Goal: Find specific page/section: Find specific page/section

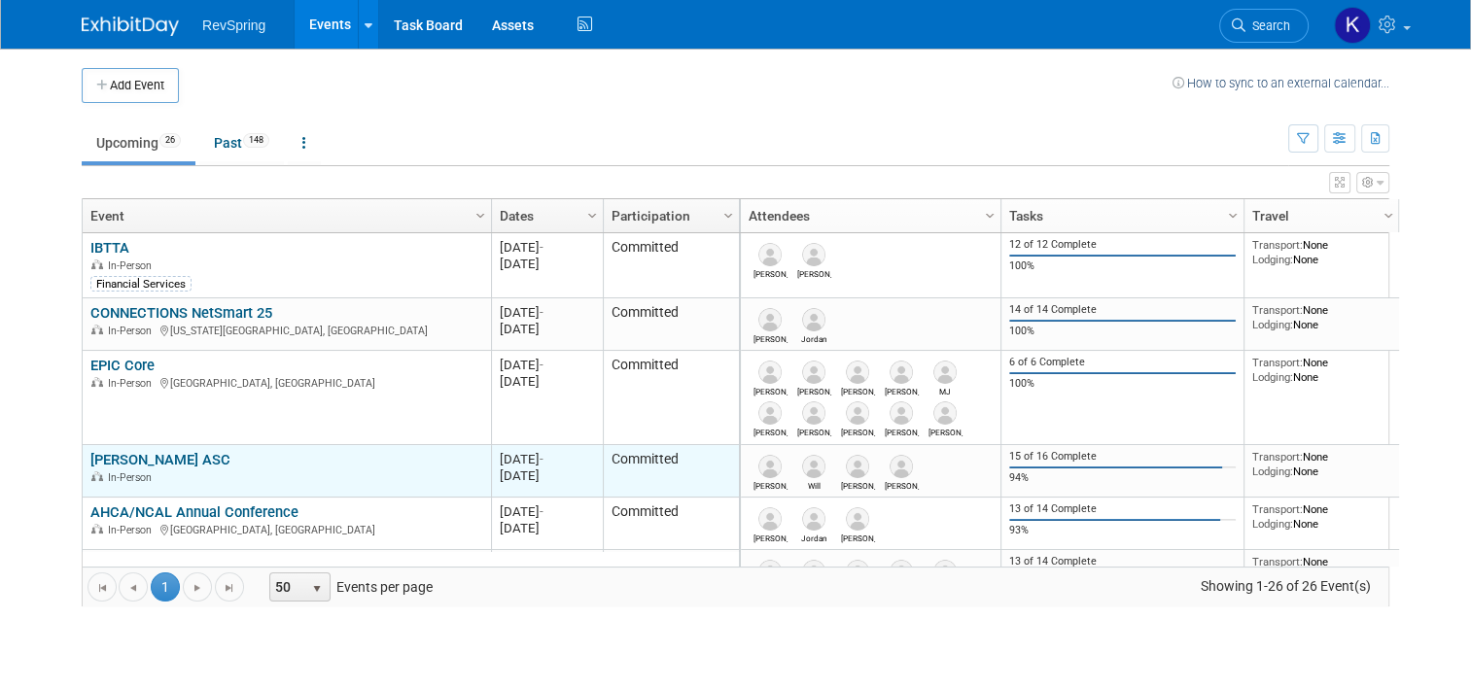
scroll to position [113, 0]
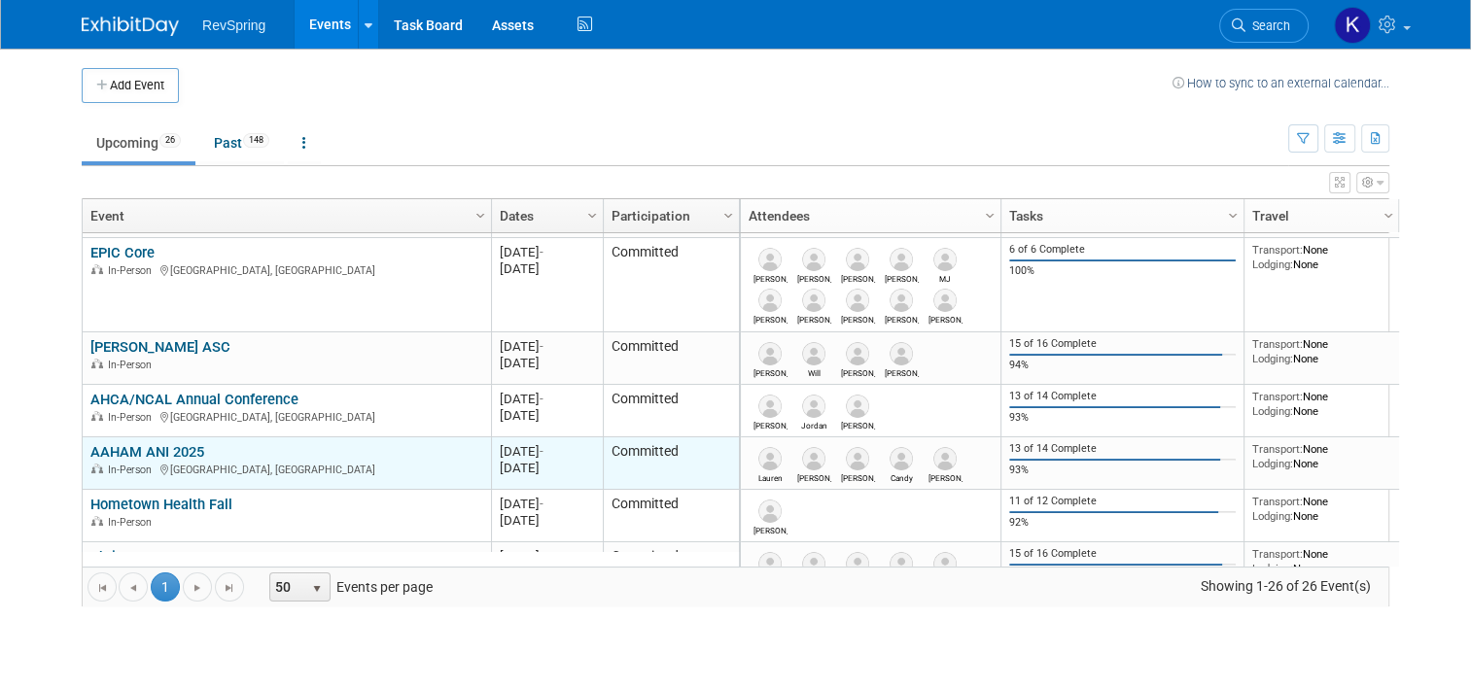
click at [161, 448] on link "AAHAM ANI 2025" at bounding box center [147, 451] width 114 height 17
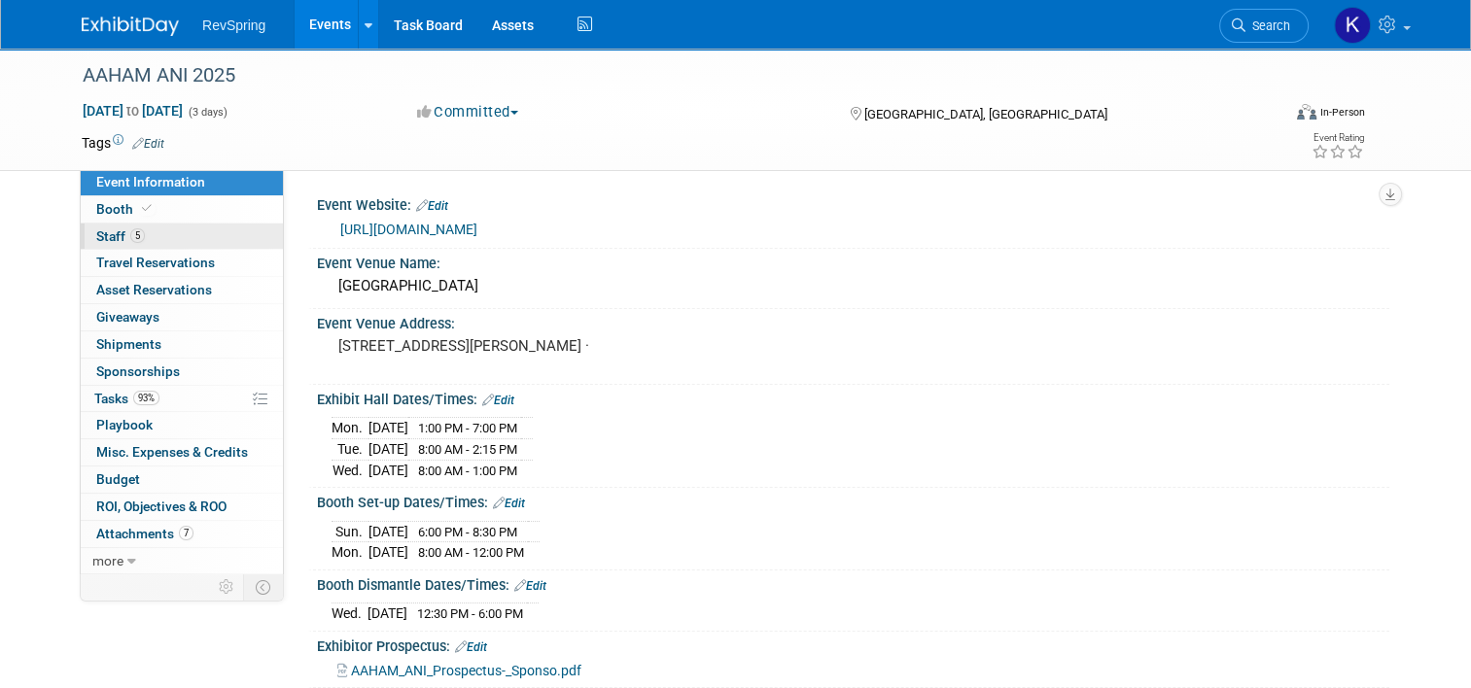
click at [159, 236] on link "5 Staff 5" at bounding box center [182, 237] width 202 height 26
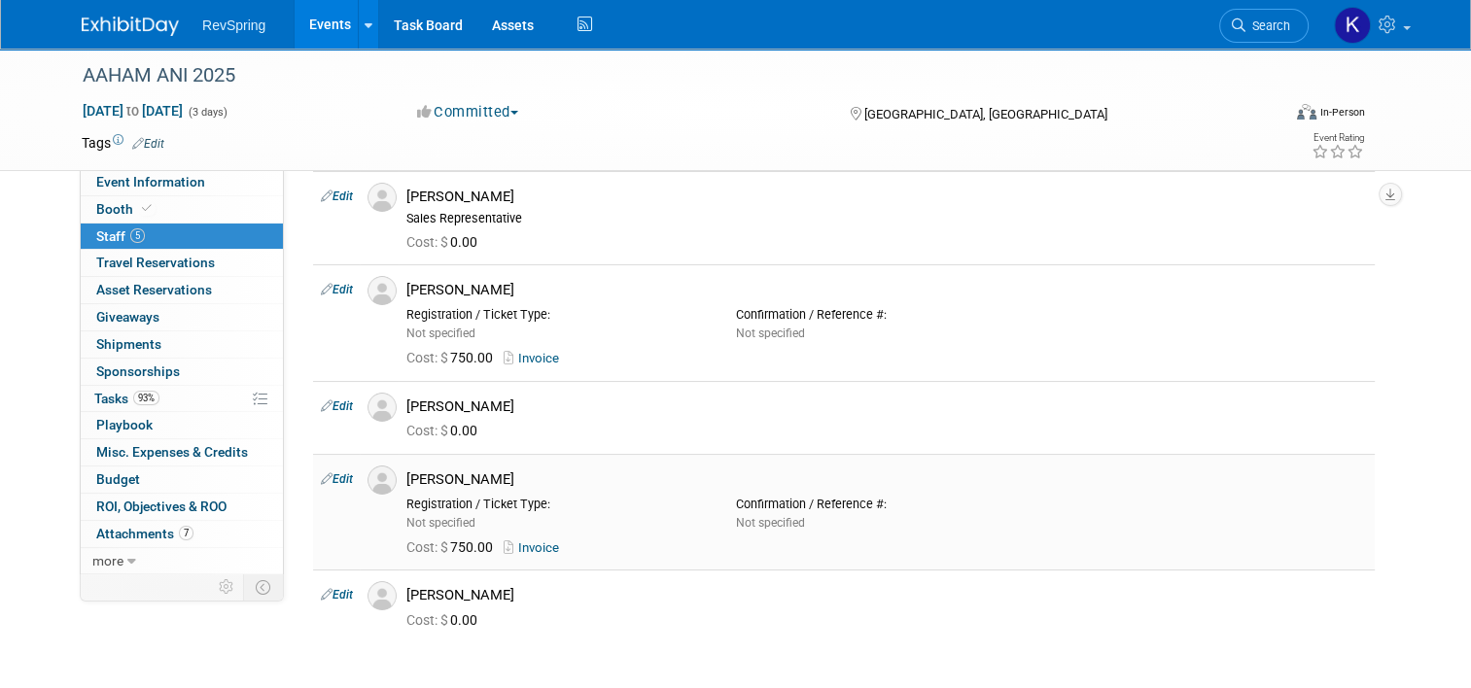
scroll to position [65, 0]
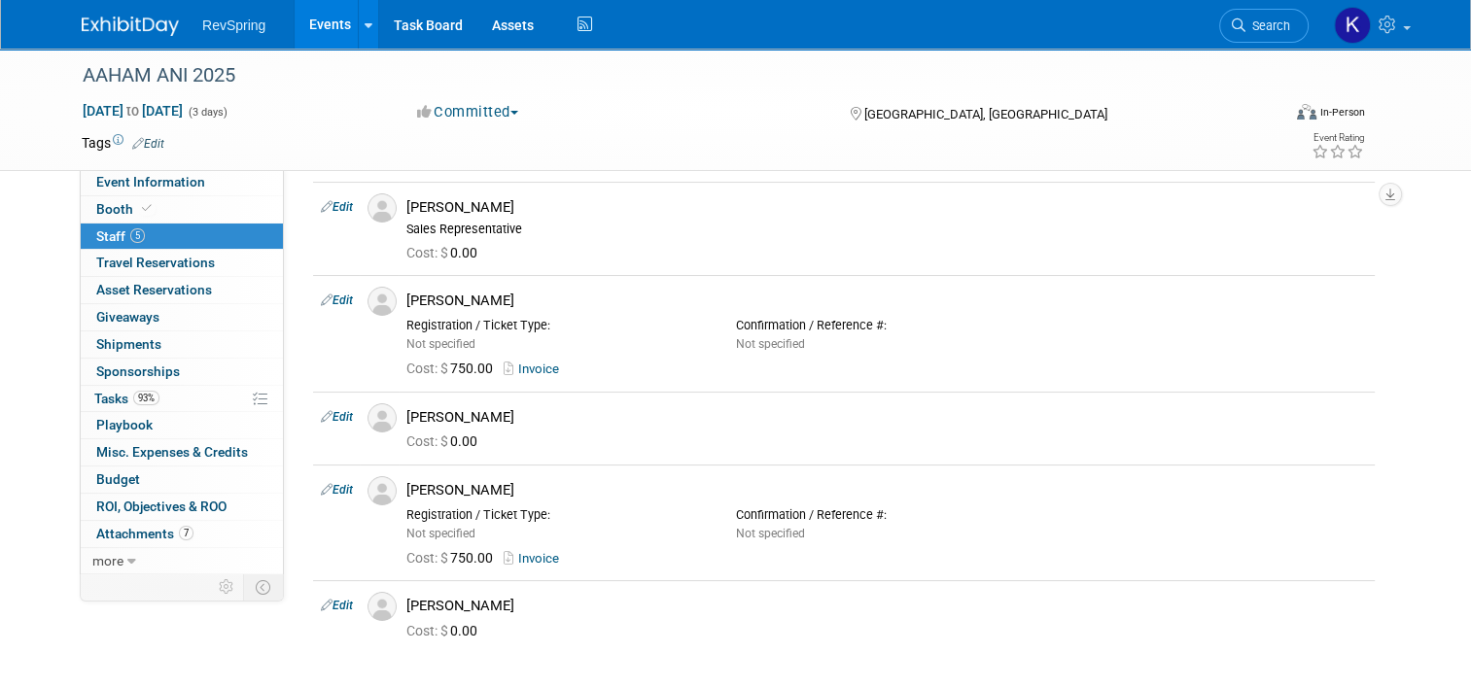
click at [311, 19] on link "Events" at bounding box center [330, 24] width 71 height 49
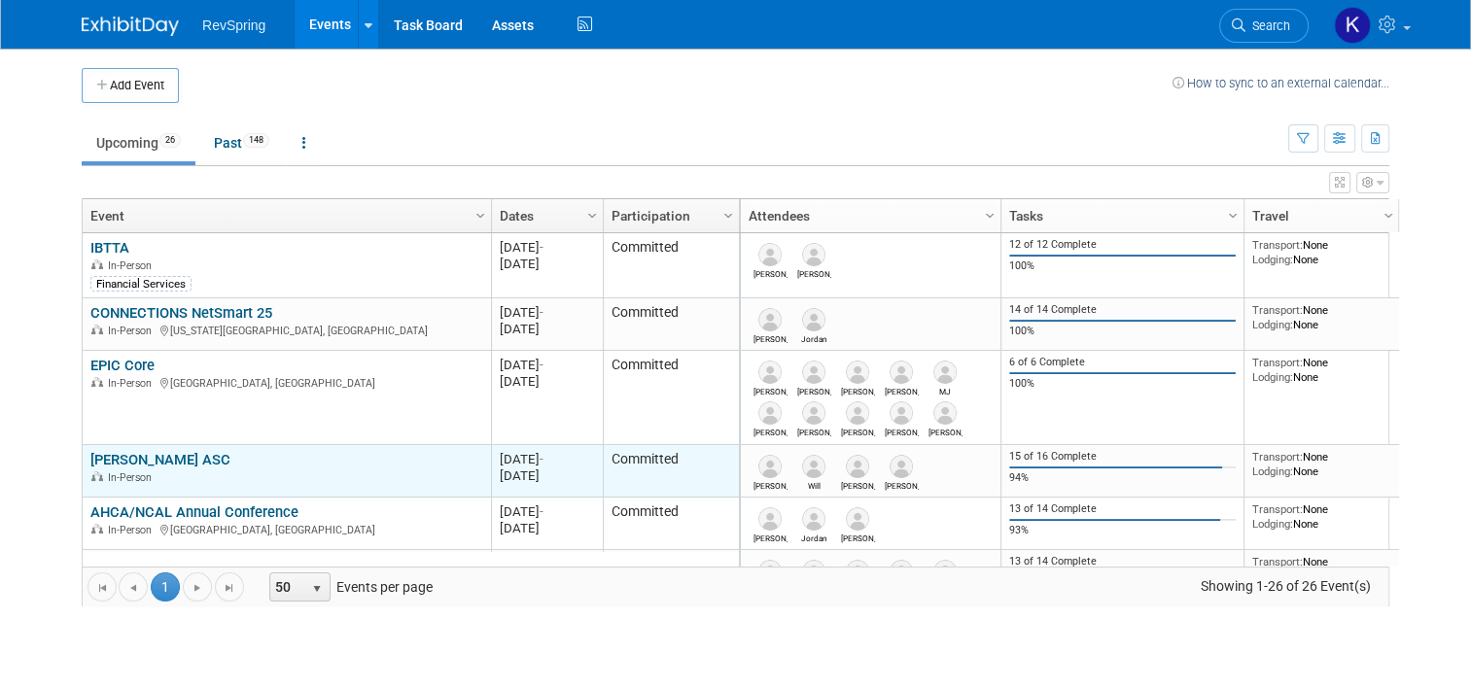
click at [135, 458] on link "[PERSON_NAME] ASC" at bounding box center [160, 459] width 140 height 17
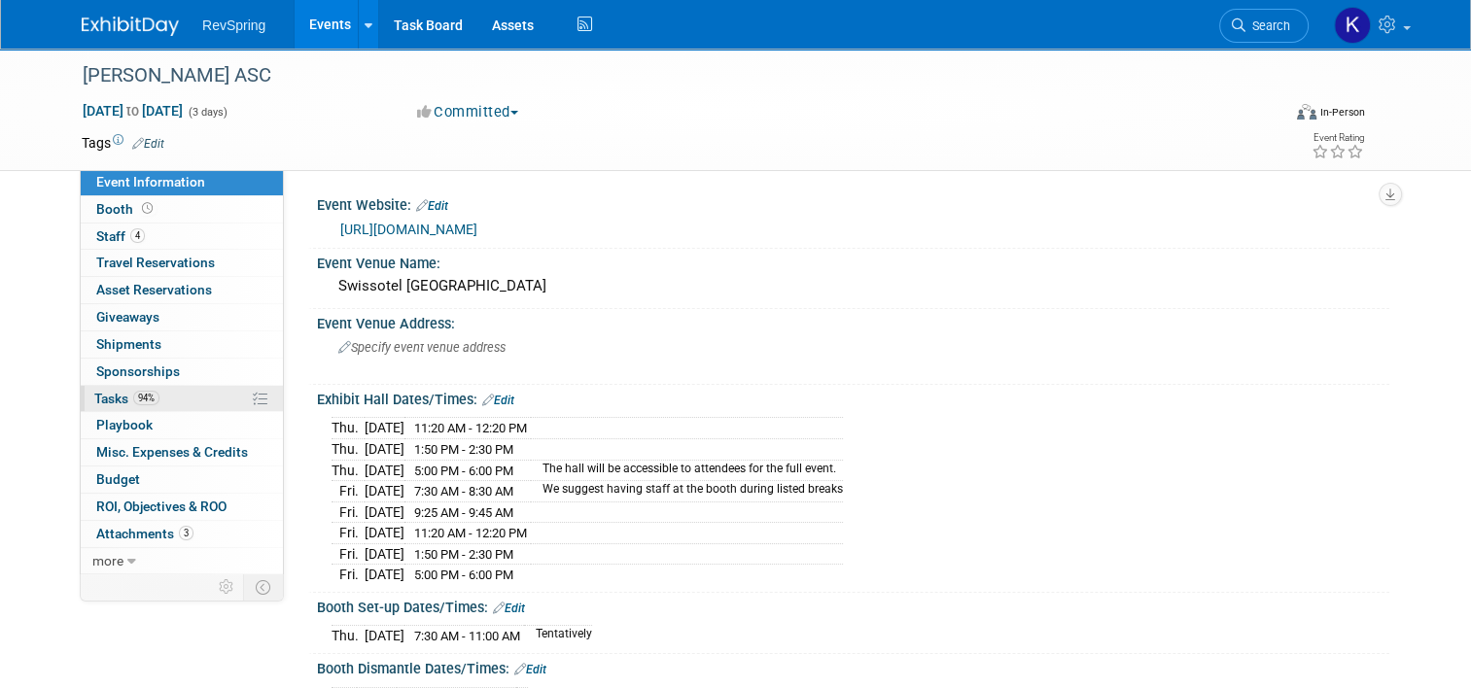
click at [185, 397] on link "94% Tasks 94%" at bounding box center [182, 399] width 202 height 26
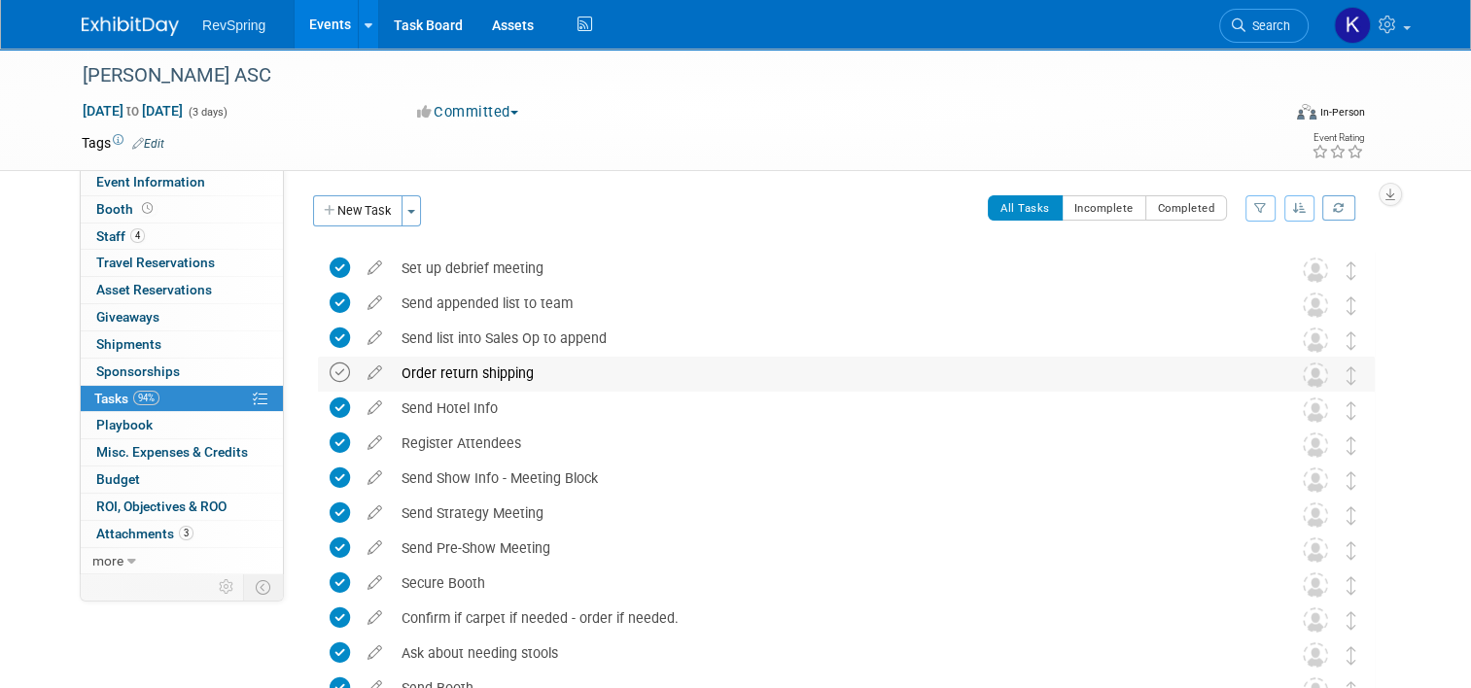
click at [330, 373] on icon at bounding box center [340, 373] width 20 height 20
click at [185, 191] on link "Event Information" at bounding box center [182, 182] width 202 height 26
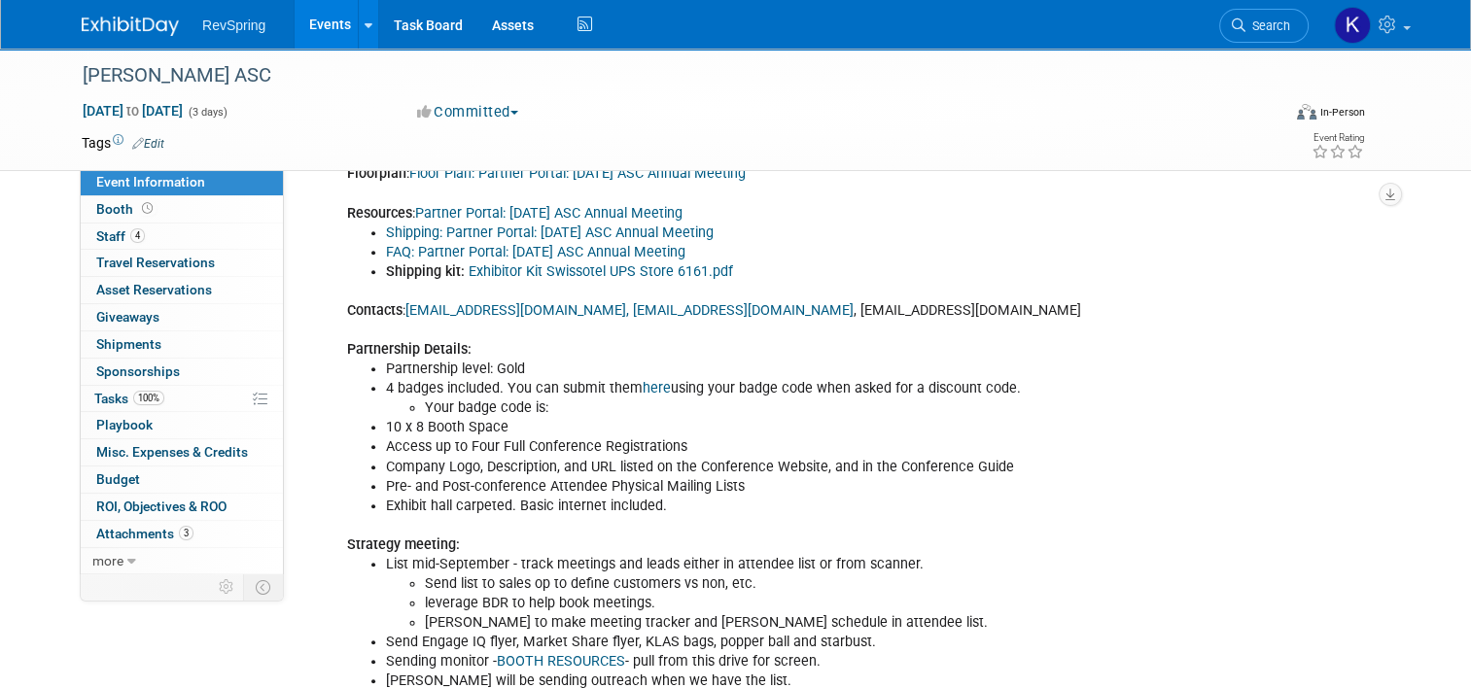
scroll to position [986, 0]
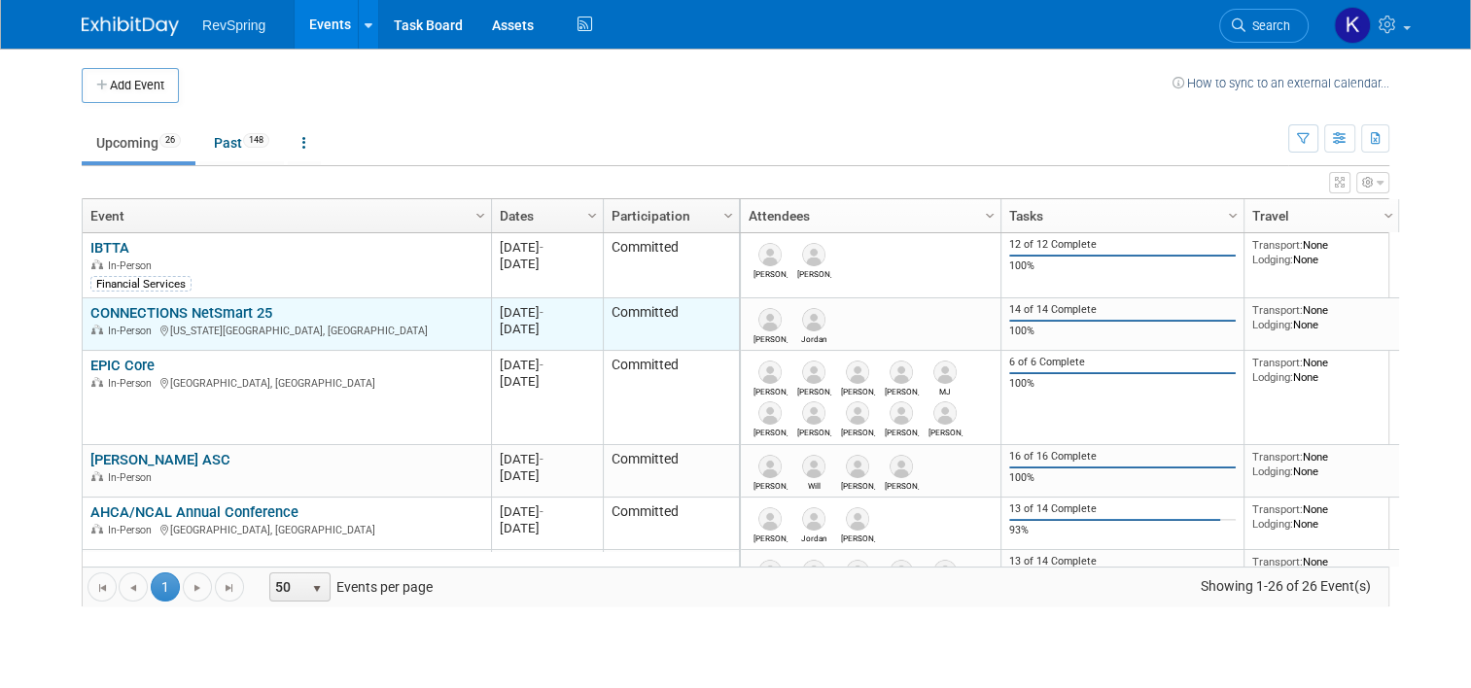
click at [179, 311] on link "CONNECTIONS NetSmart 25" at bounding box center [181, 312] width 182 height 17
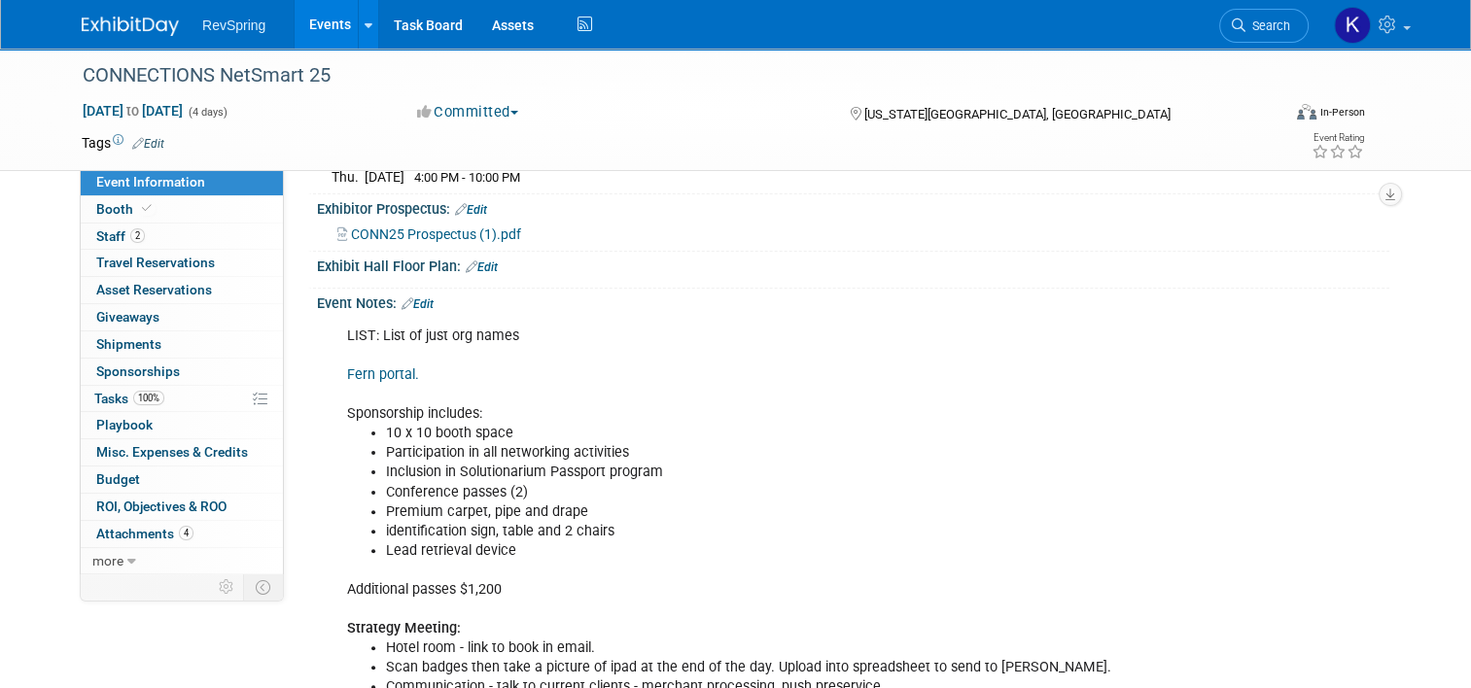
scroll to position [442, 0]
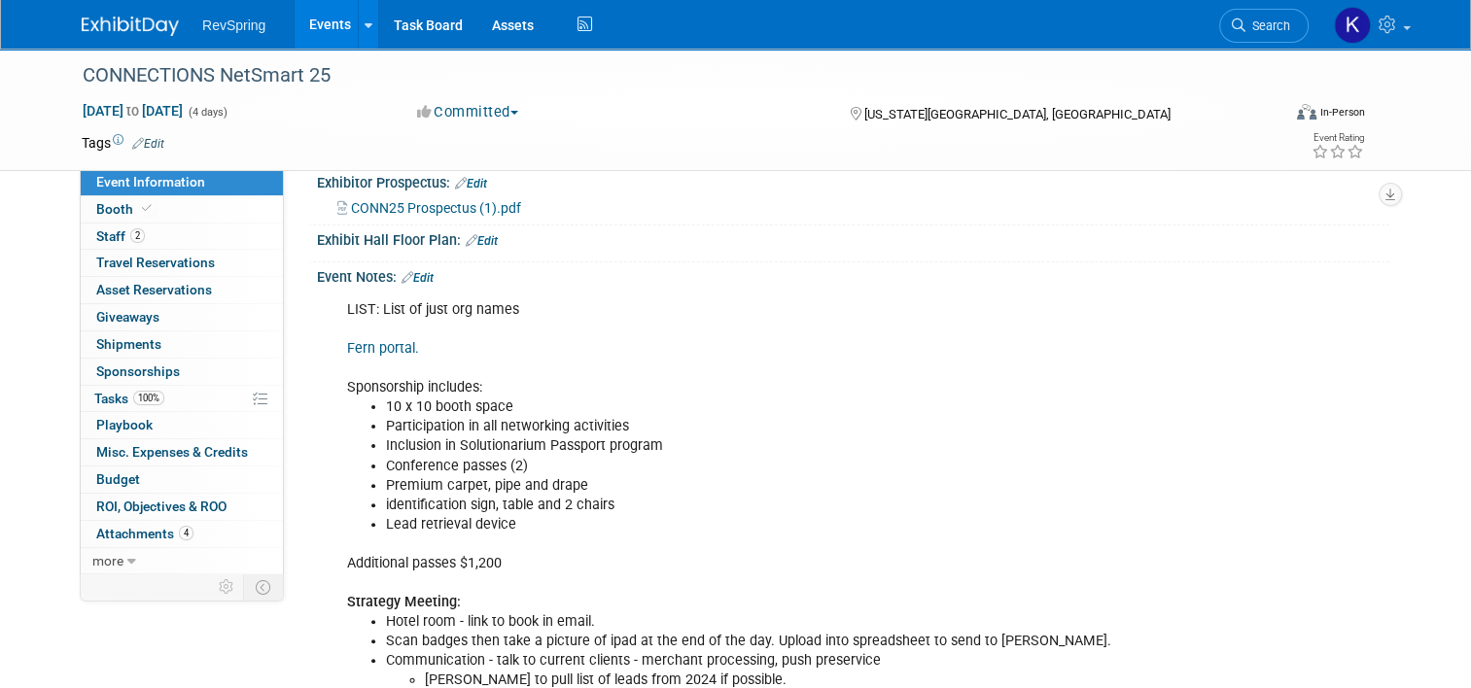
click at [387, 349] on link "Fern portal." at bounding box center [383, 348] width 72 height 17
click at [364, 342] on link "Fern portal." at bounding box center [383, 348] width 72 height 17
click at [1272, 24] on span "Search" at bounding box center [1267, 25] width 45 height 15
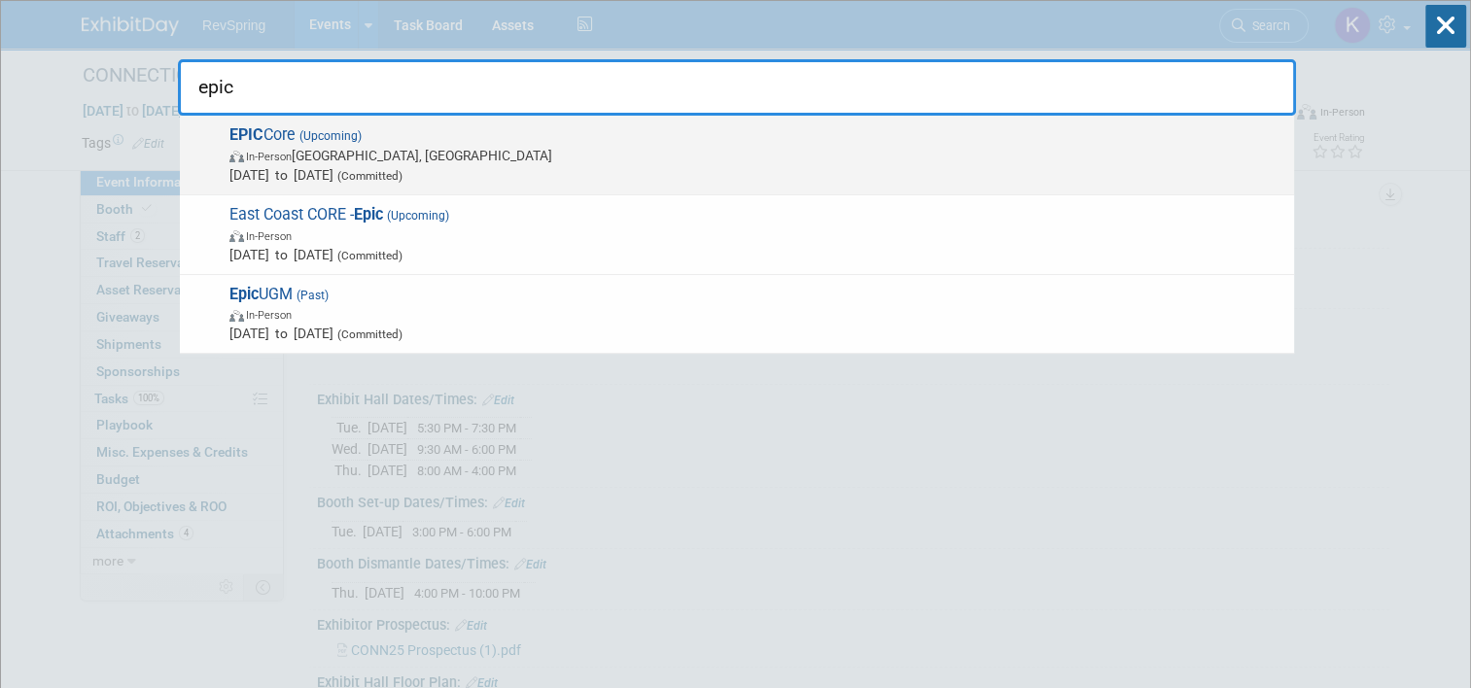
type input "epic"
click at [684, 148] on span "In-Person New Orleans, LA" at bounding box center [756, 155] width 1055 height 19
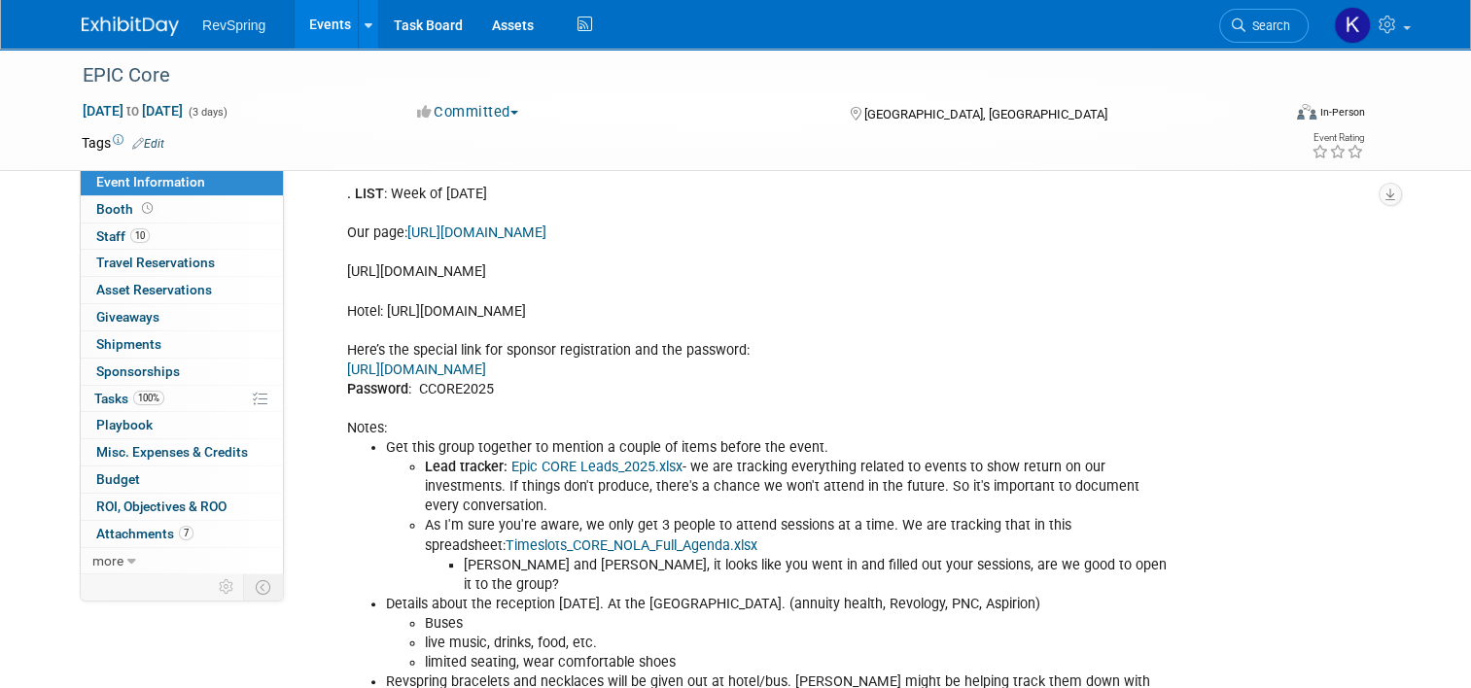
scroll to position [435, 0]
click at [513, 274] on div ". LIST : Week of [DATE] Our page: [URL][DOMAIN_NAME] [URL][DOMAIN_NAME] Hotel: …" at bounding box center [757, 525] width 848 height 703
copy div "[URL][DOMAIN_NAME]"
